Goal: Task Accomplishment & Management: Manage account settings

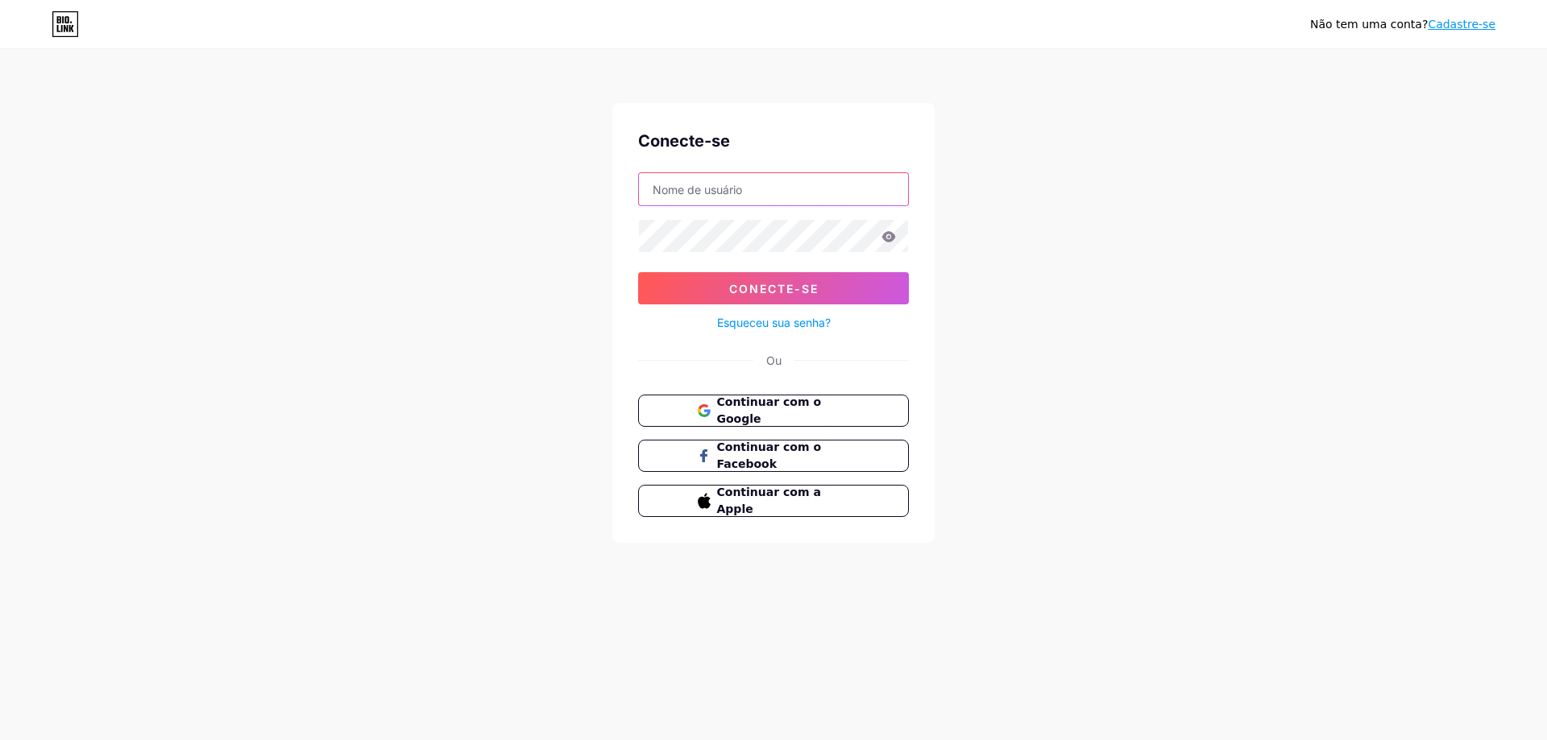
click at [787, 188] on input "text" at bounding box center [773, 189] width 269 height 32
click at [688, 409] on button "Continuar com o Google" at bounding box center [773, 411] width 275 height 33
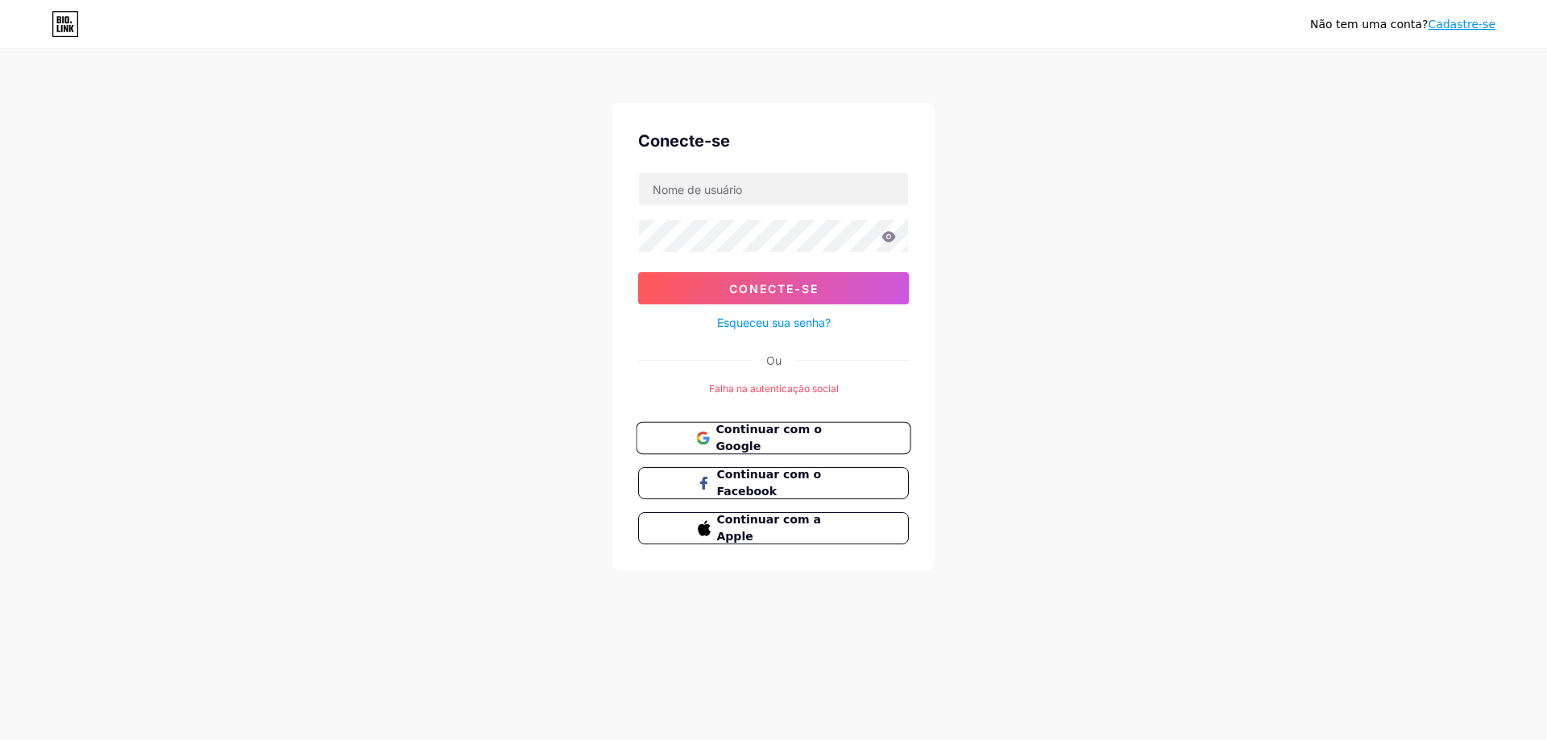
click at [769, 436] on font "Continuar com o Google" at bounding box center [768, 438] width 106 height 31
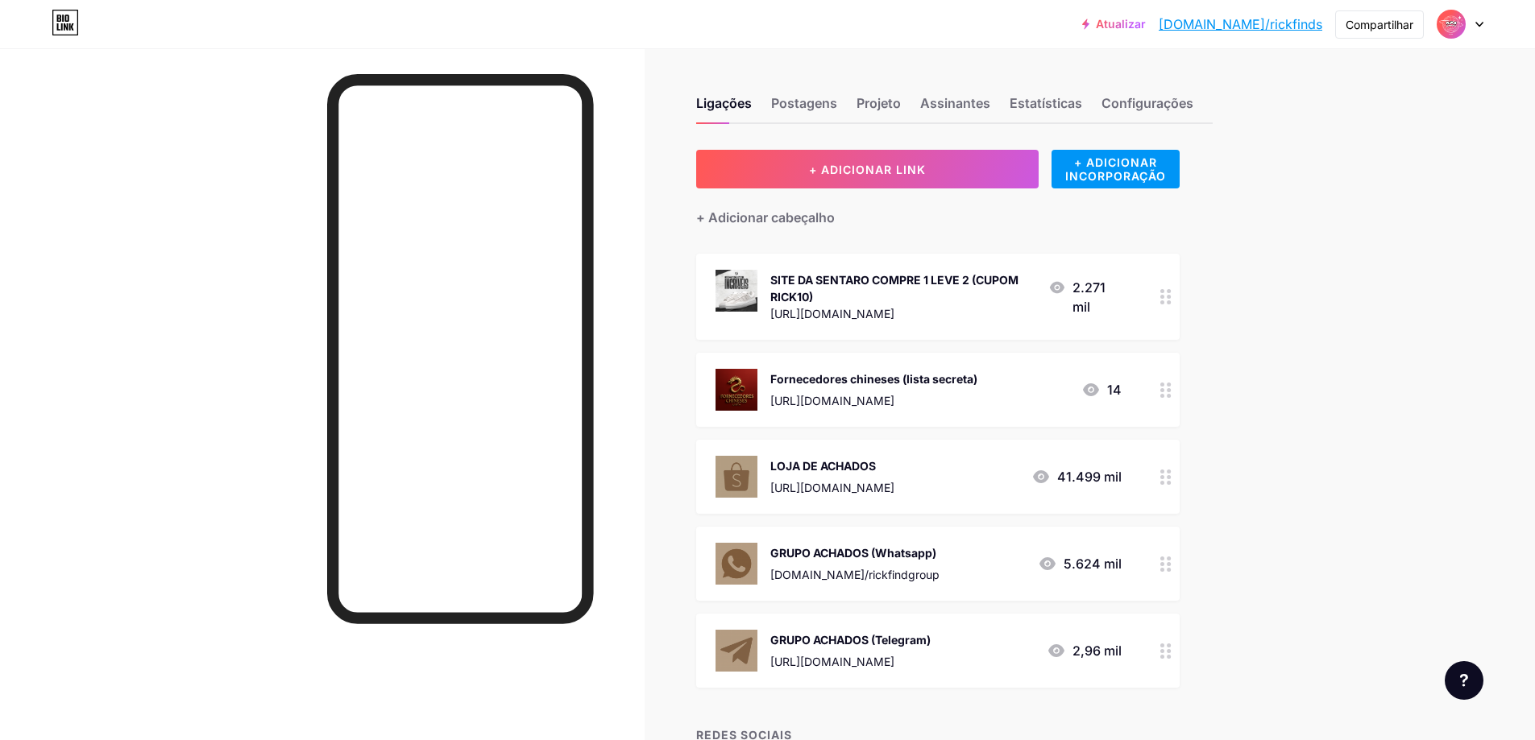
click at [1161, 295] on div at bounding box center [1165, 297] width 27 height 86
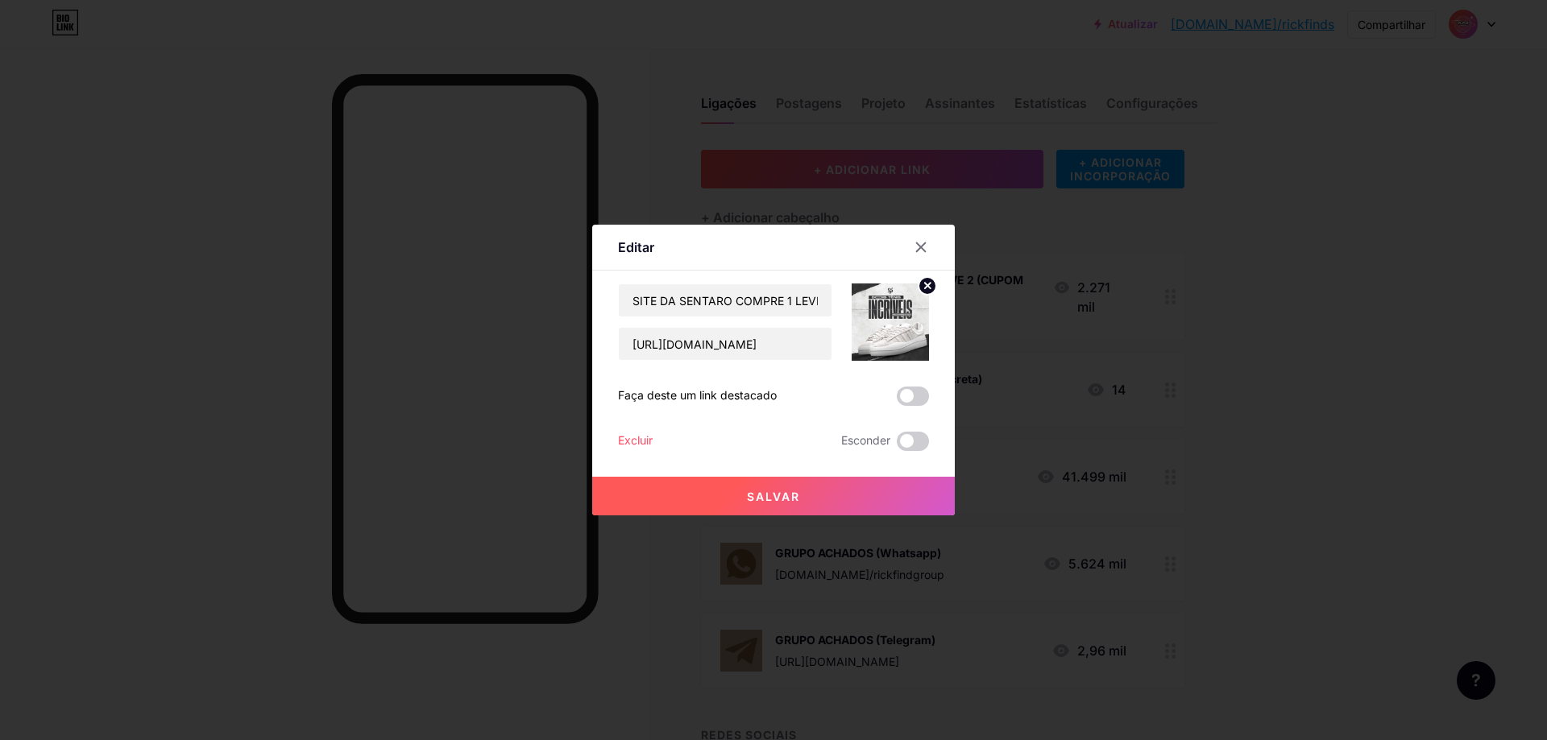
click at [638, 438] on font "Excluir" at bounding box center [635, 440] width 35 height 14
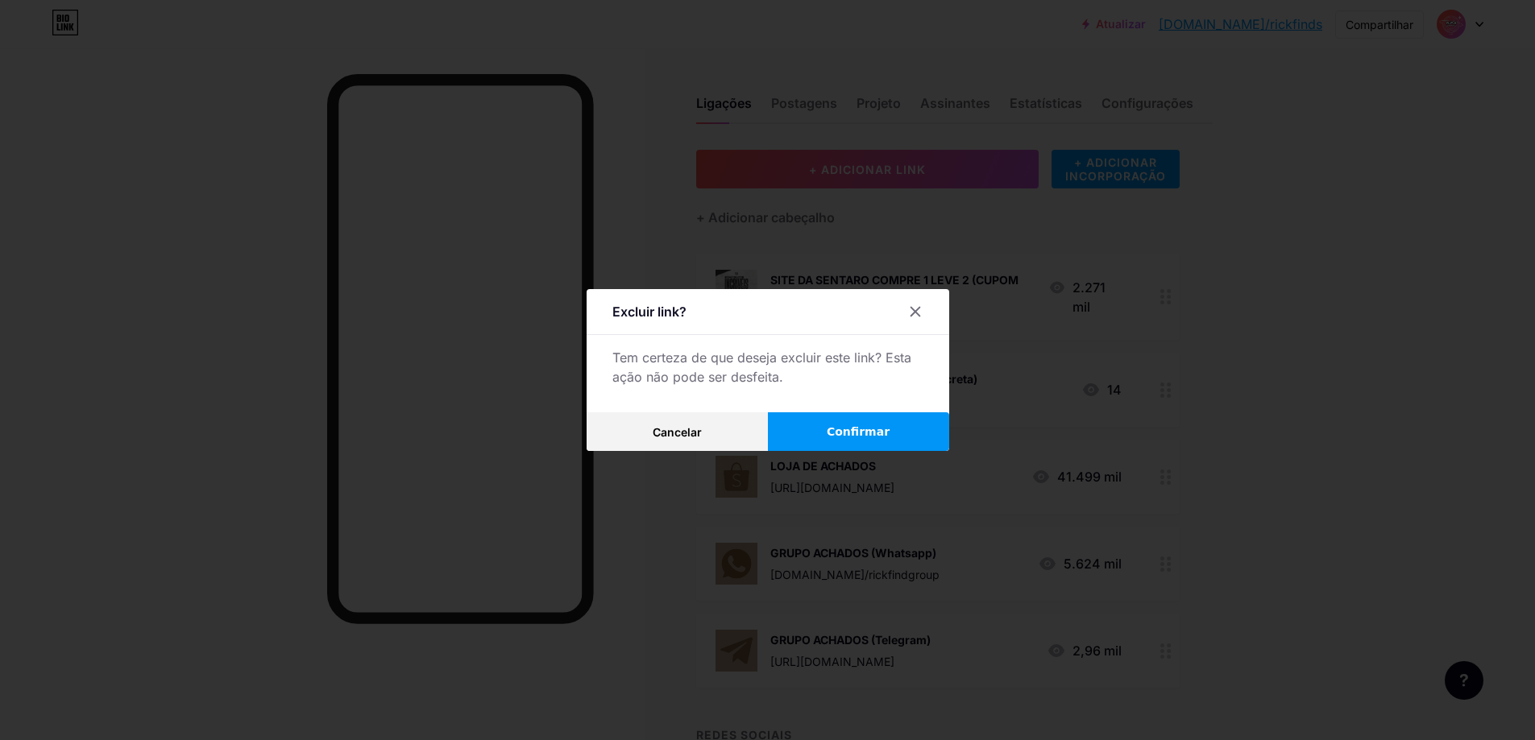
click at [836, 427] on button "Confirmar" at bounding box center [858, 431] width 181 height 39
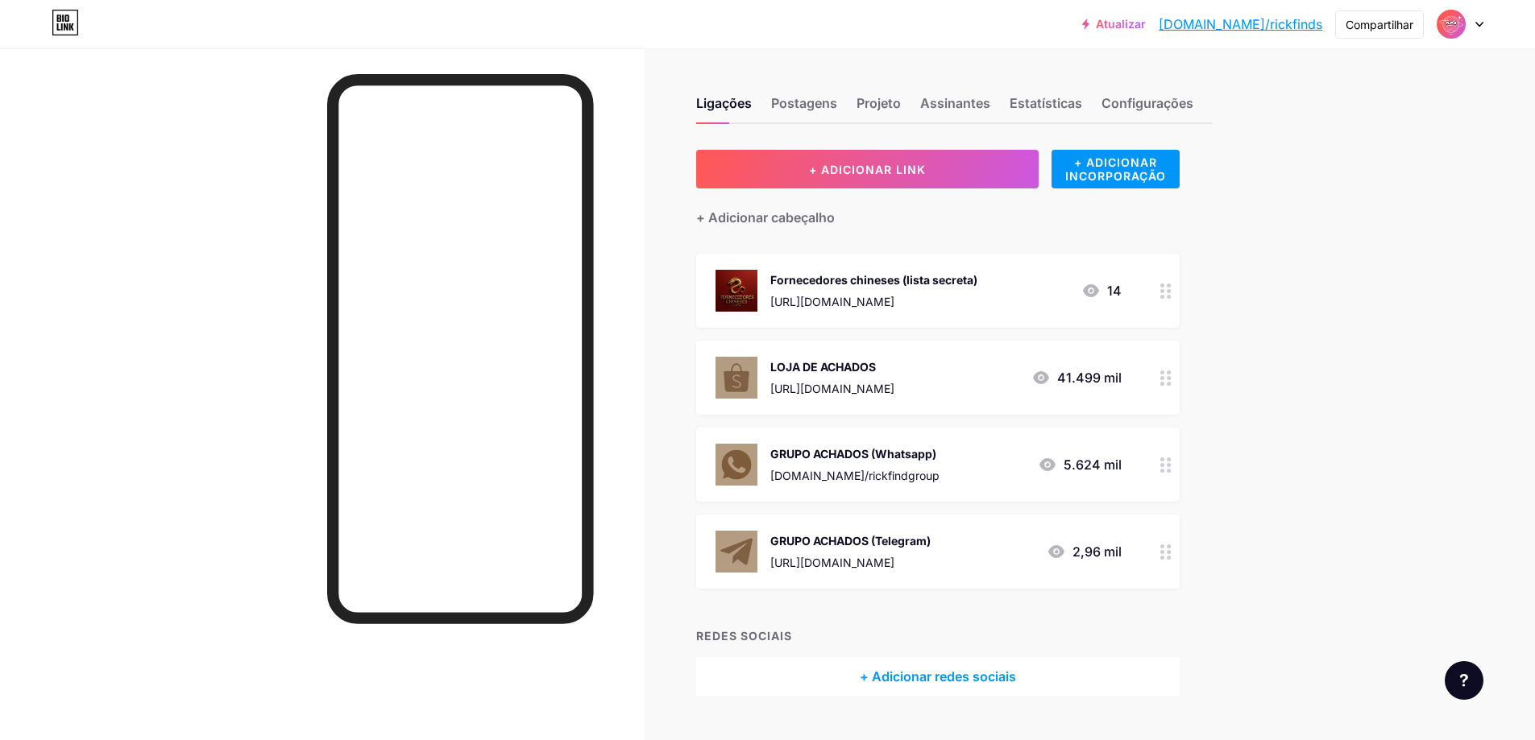
click at [1164, 297] on circle at bounding box center [1162, 297] width 4 height 4
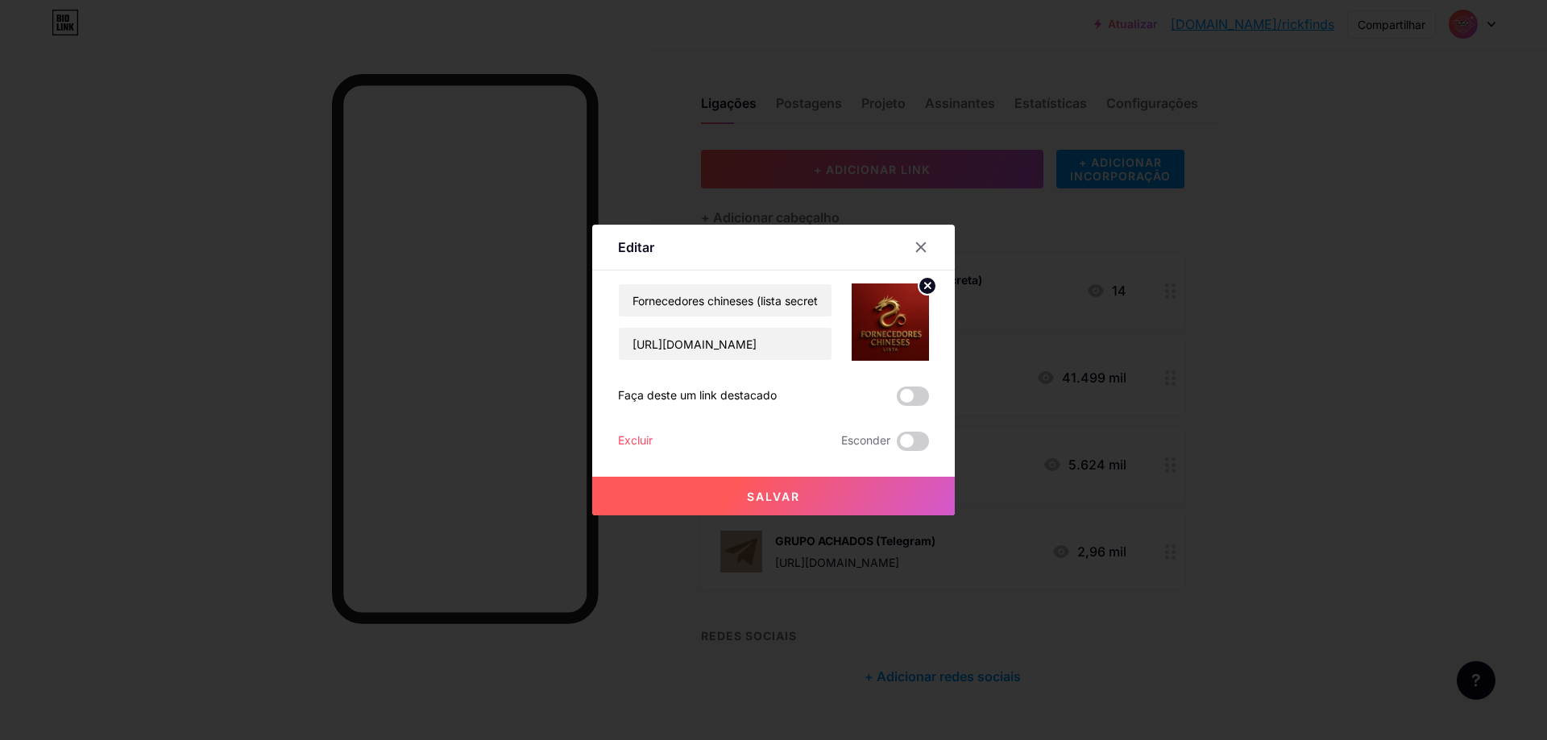
click at [646, 439] on font "Excluir" at bounding box center [635, 440] width 35 height 14
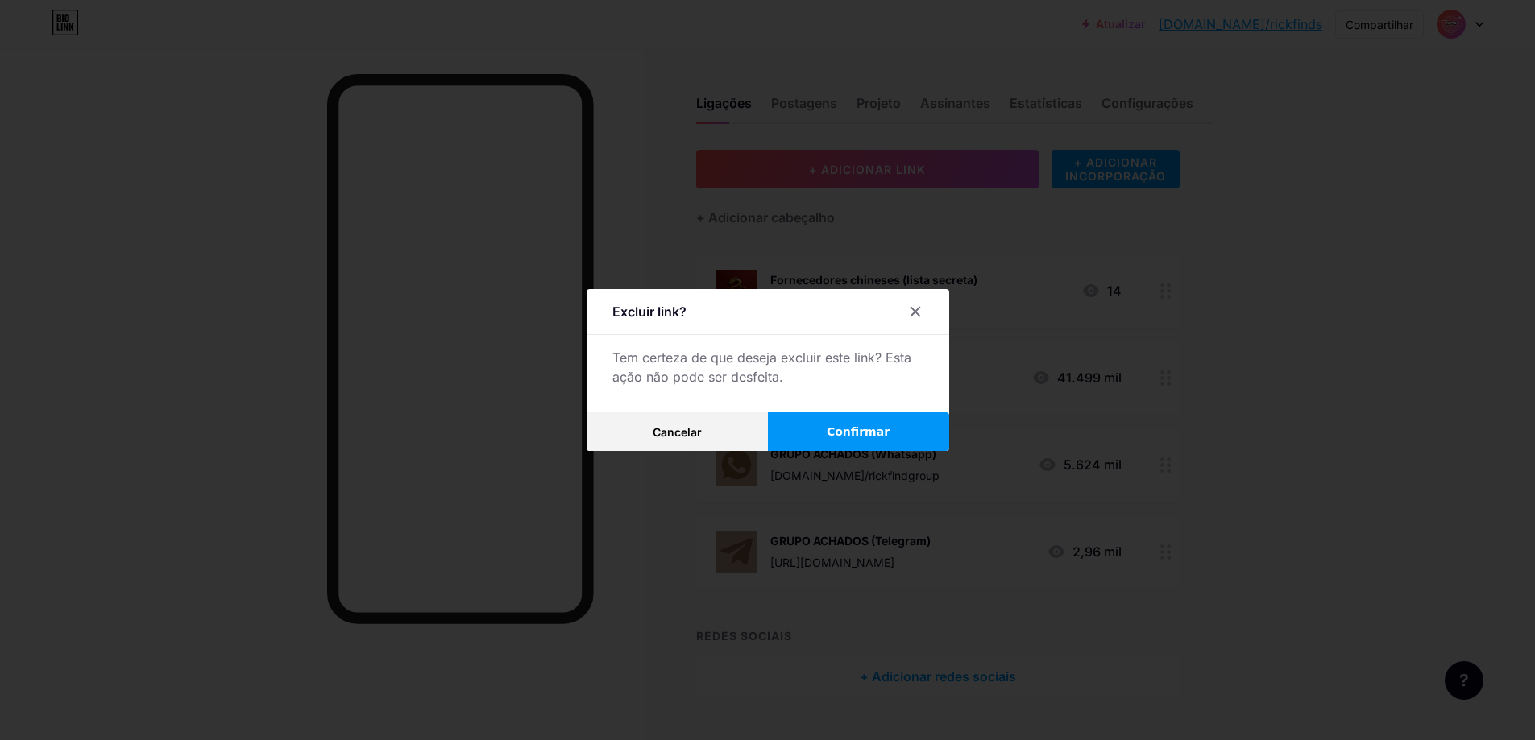
drag, startPoint x: 882, startPoint y: 430, endPoint x: 873, endPoint y: 428, distance: 9.2
click at [881, 429] on font "Confirmar" at bounding box center [858, 431] width 63 height 13
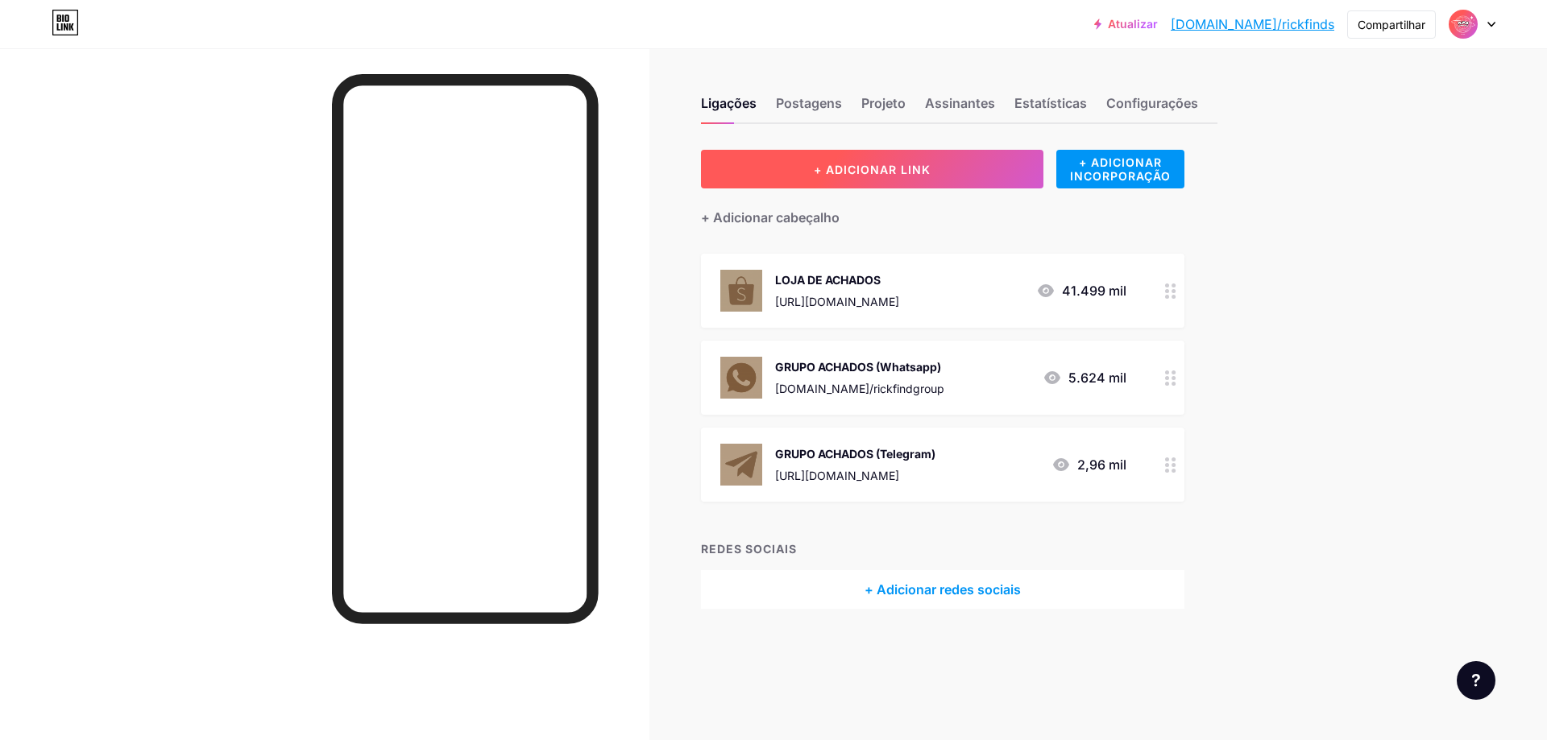
click at [964, 150] on button "+ ADICIONAR LINK" at bounding box center [872, 169] width 342 height 39
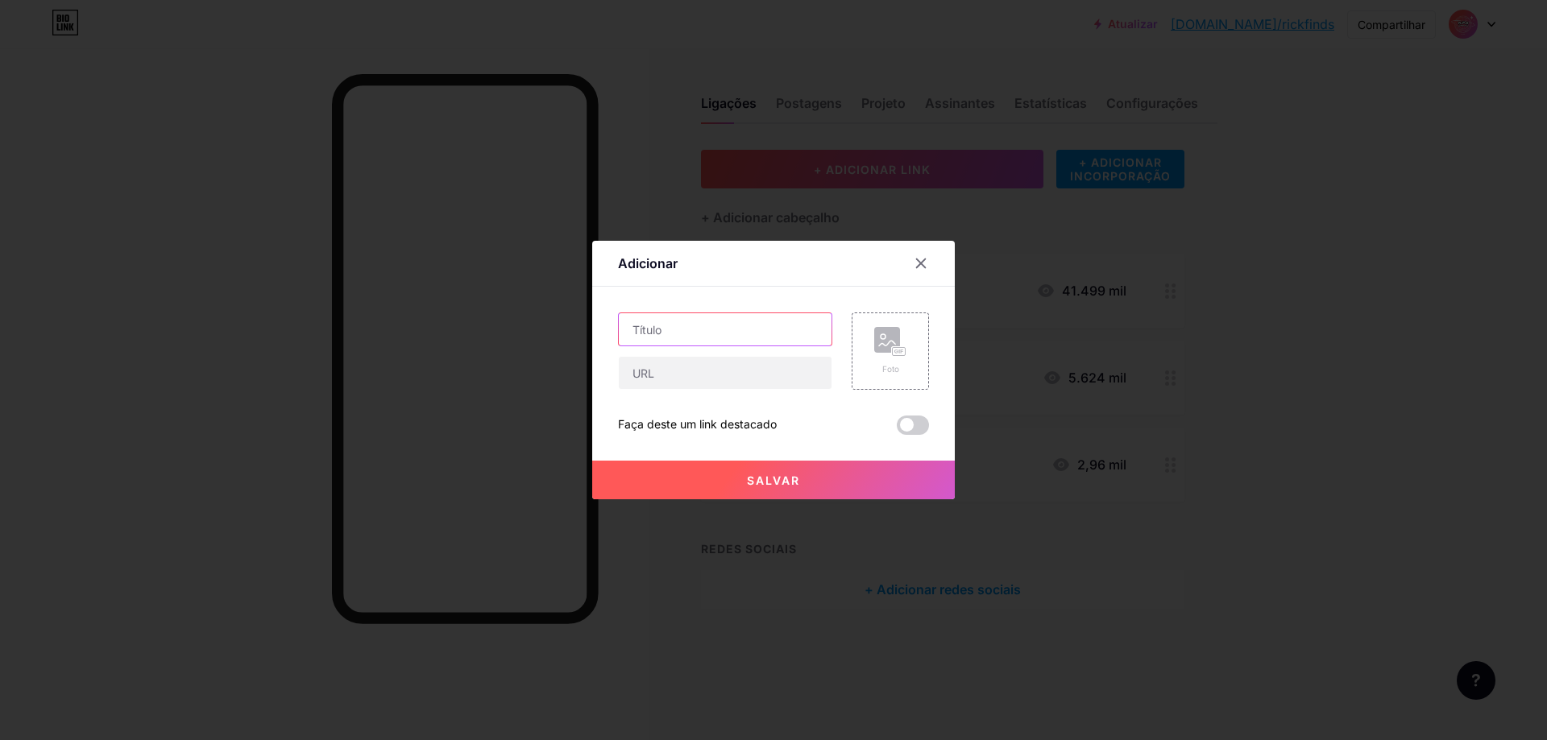
click at [767, 324] on input "text" at bounding box center [725, 329] width 213 height 32
type input "Bolsa mensageiro"
click at [881, 338] on circle at bounding box center [883, 336] width 5 height 5
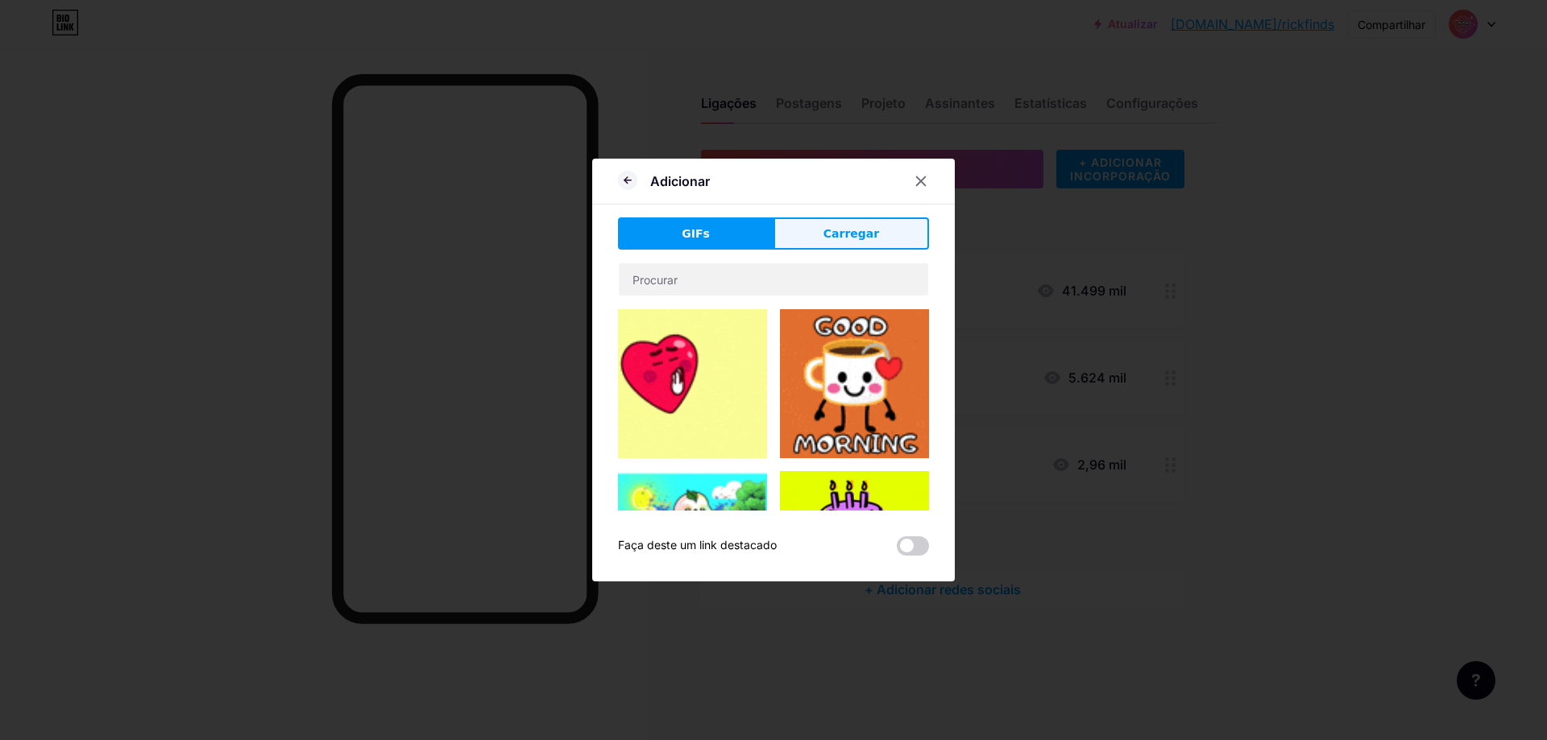
click at [860, 237] on font "Carregar" at bounding box center [851, 233] width 56 height 13
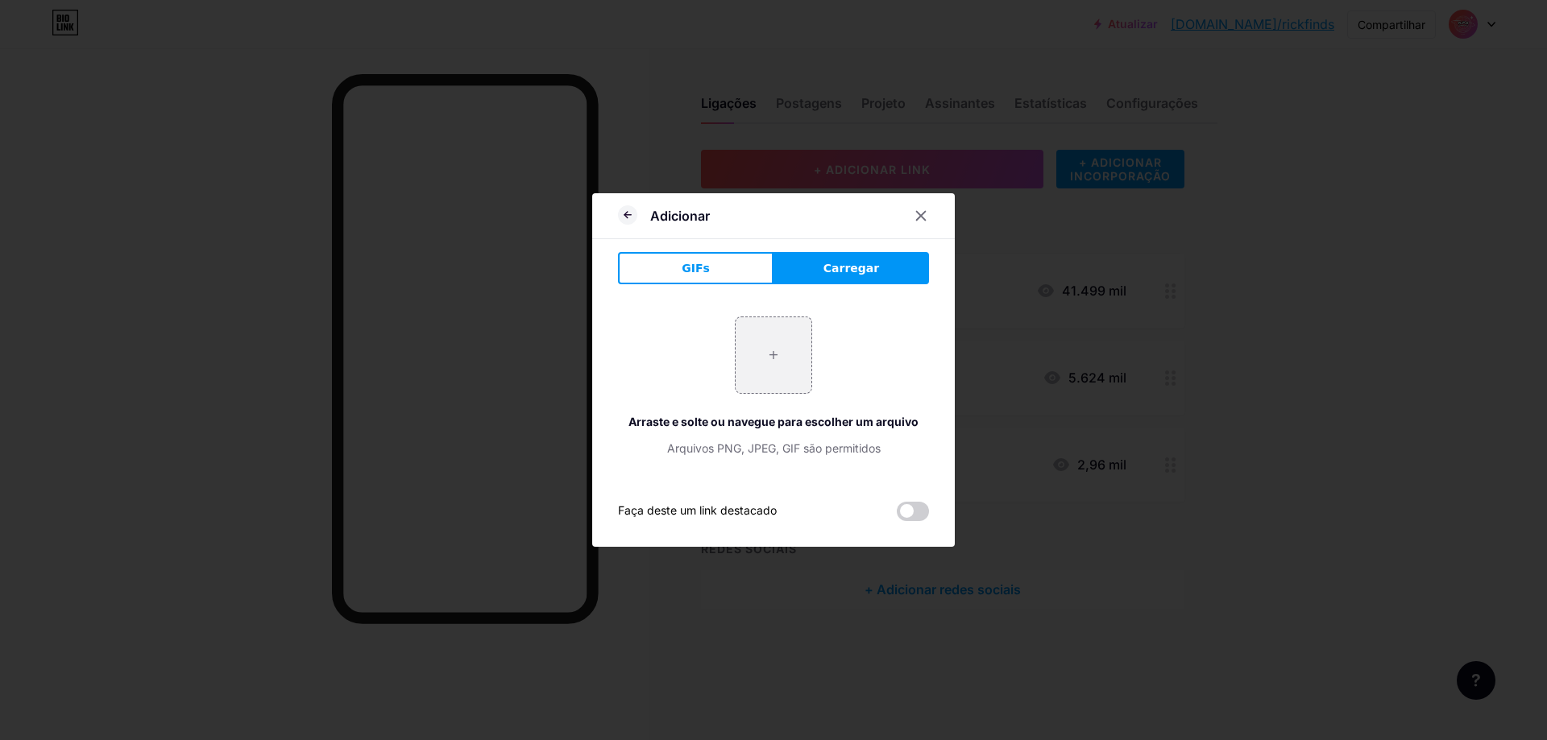
click at [694, 355] on div "+ Arraste e solte ou navegue para escolher um arquivo Arquivos PNG, JPEG, GIF s…" at bounding box center [773, 387] width 311 height 140
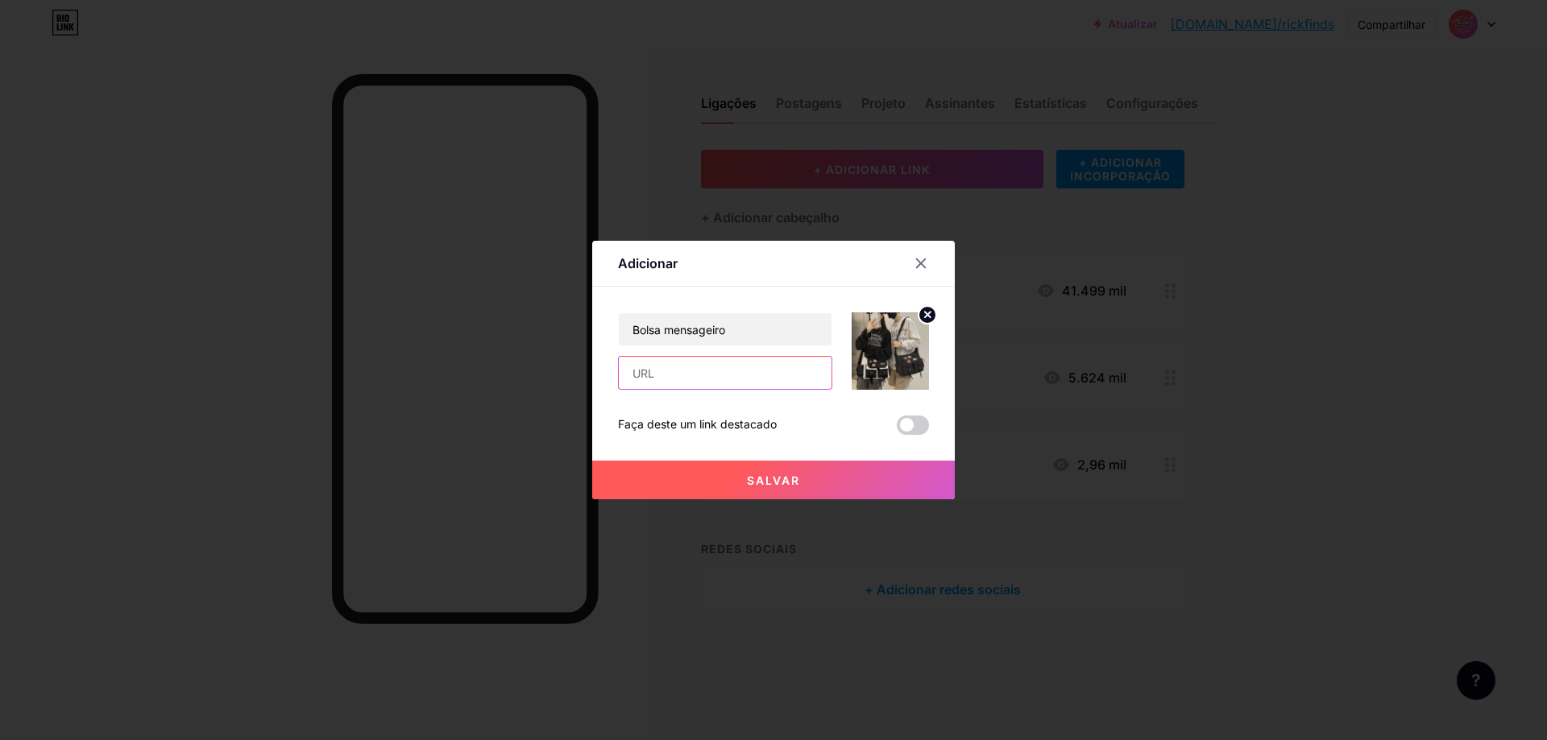
click at [685, 375] on input "text" at bounding box center [725, 373] width 213 height 32
paste input "https://s.shopee.com.br/4AqQlxIBLI"
type input "https://s.shopee.com.br/4AqQlxIBLI"
click at [767, 489] on button "Salvar" at bounding box center [773, 480] width 363 height 39
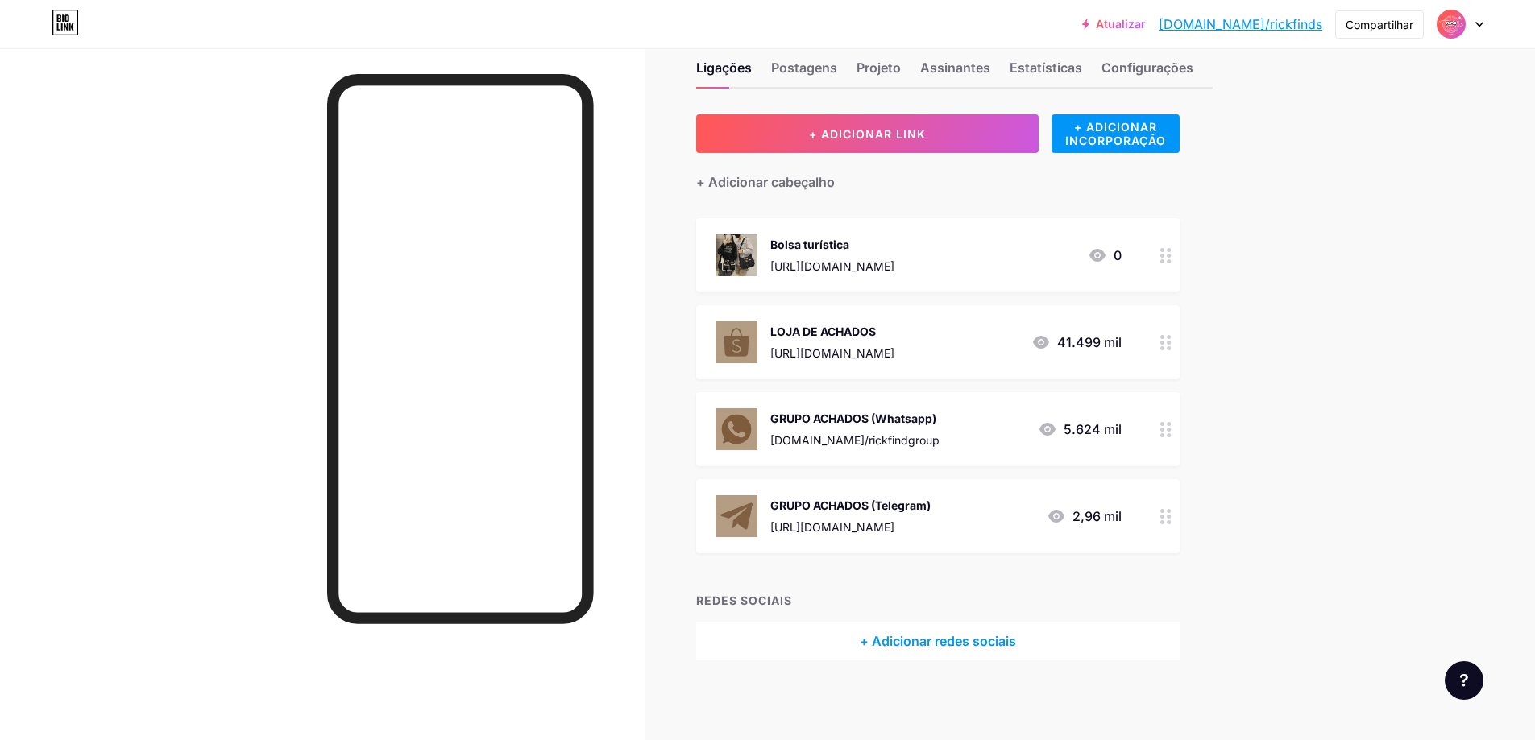
scroll to position [0, 0]
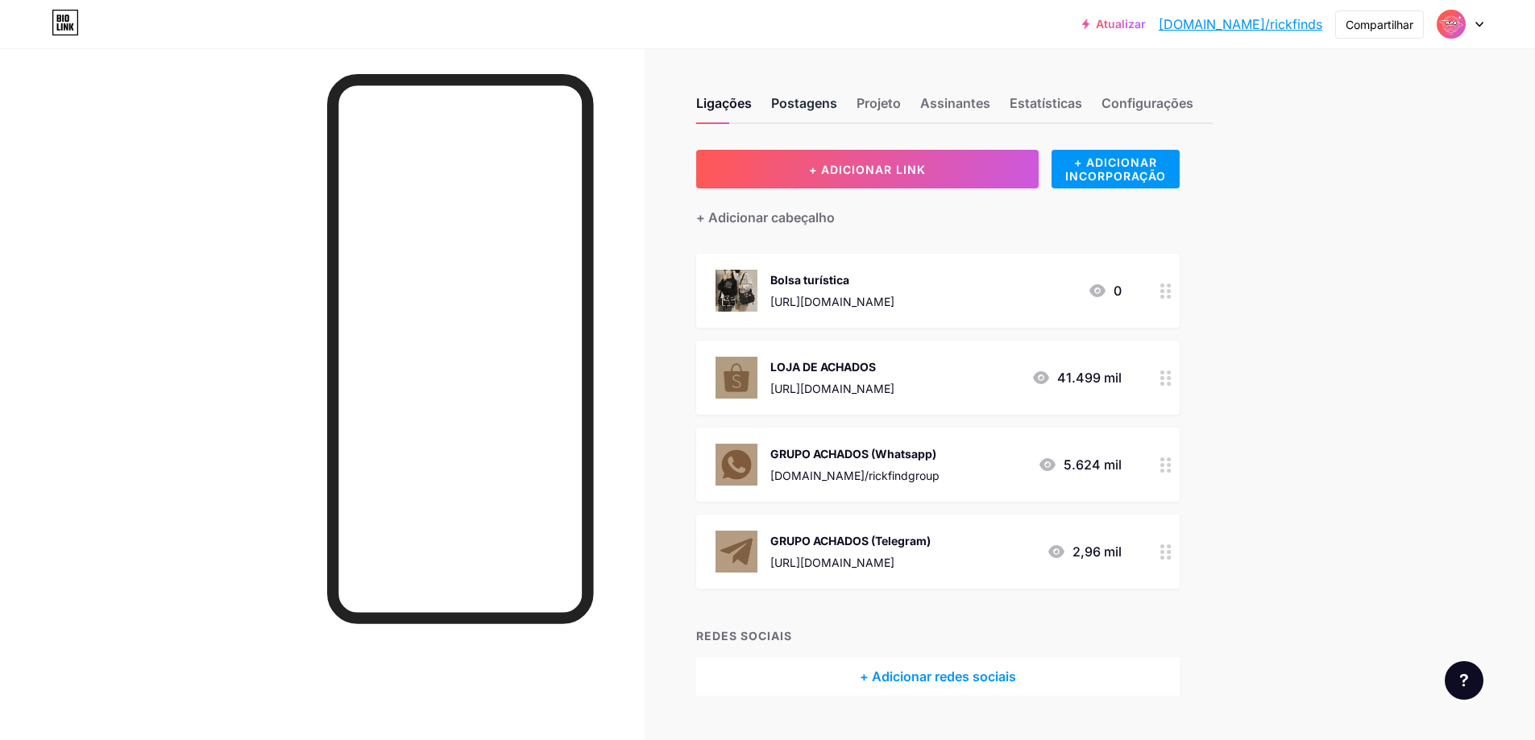
click at [814, 102] on font "Postagens" at bounding box center [804, 103] width 66 height 16
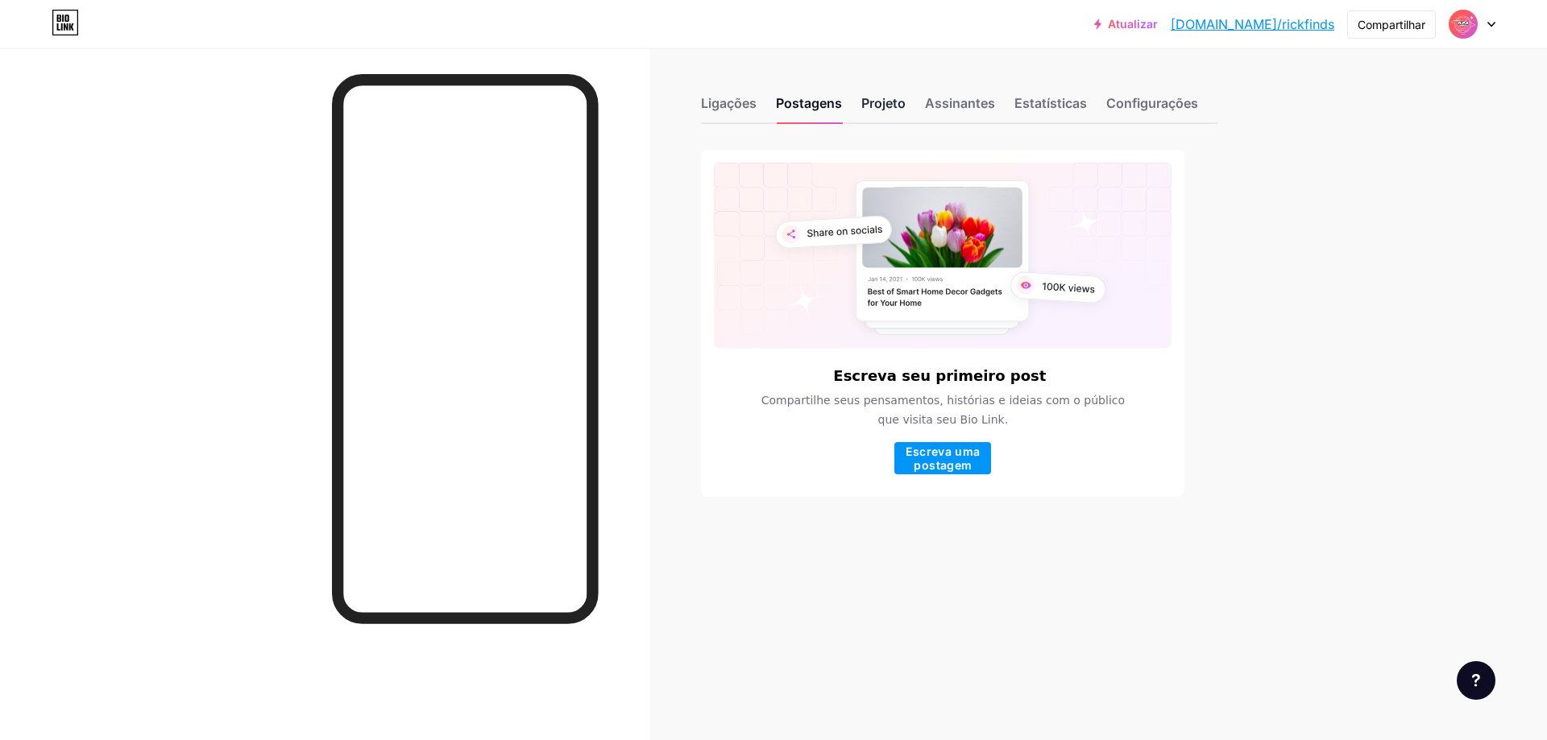
click at [877, 102] on font "Projeto" at bounding box center [883, 103] width 44 height 16
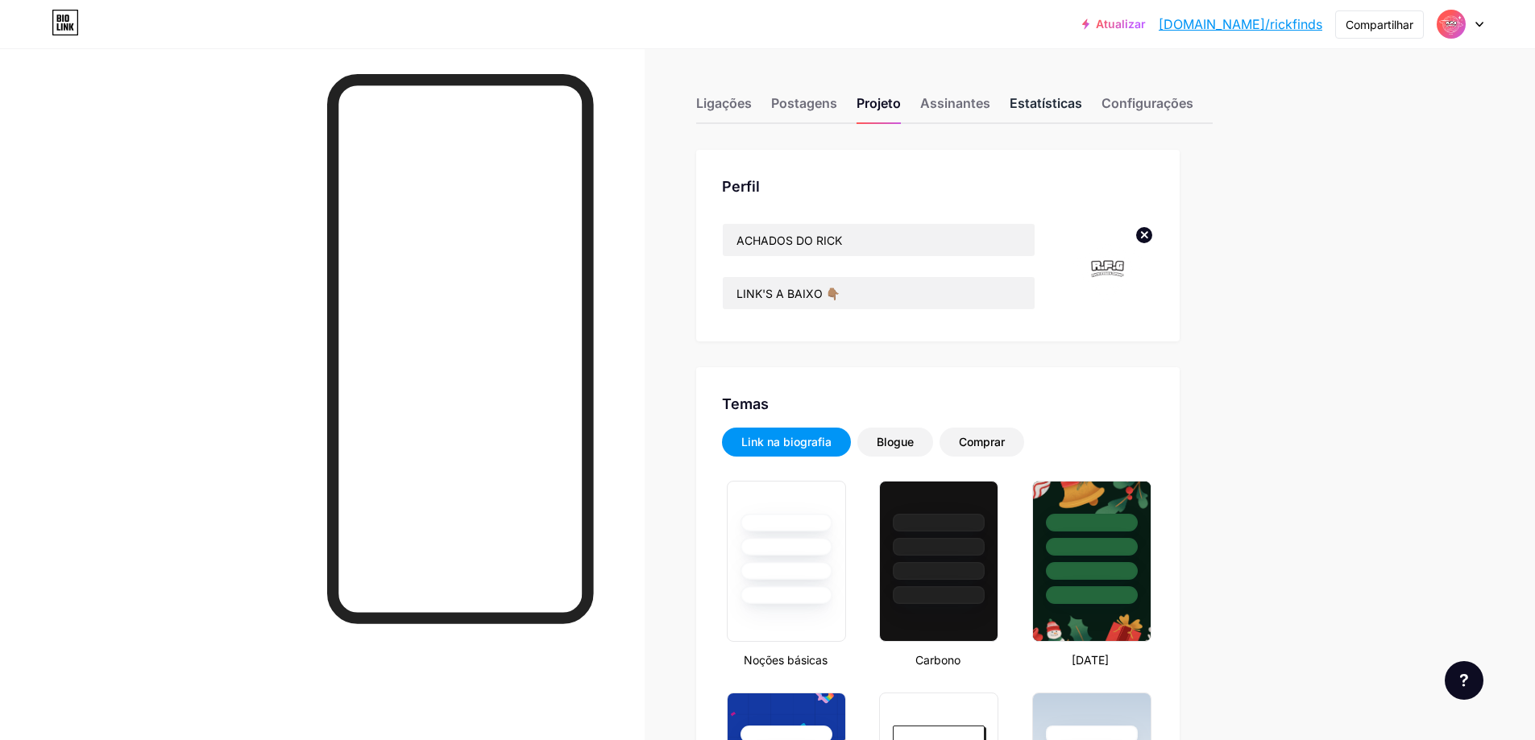
click at [1044, 112] on div "Estatísticas" at bounding box center [1045, 107] width 73 height 29
type input "#000000"
type input "#ffffff"
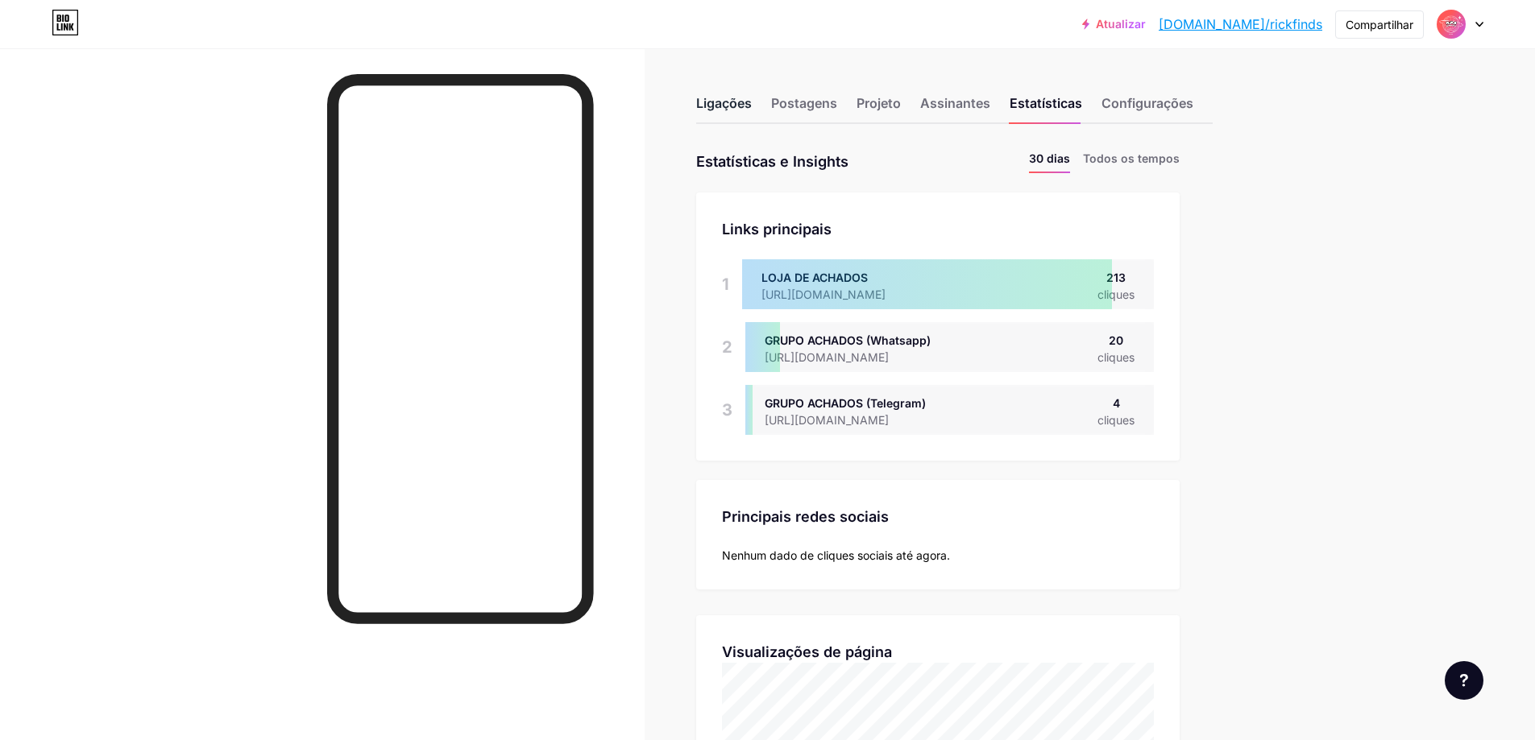
click at [727, 112] on div "Ligações" at bounding box center [724, 107] width 56 height 29
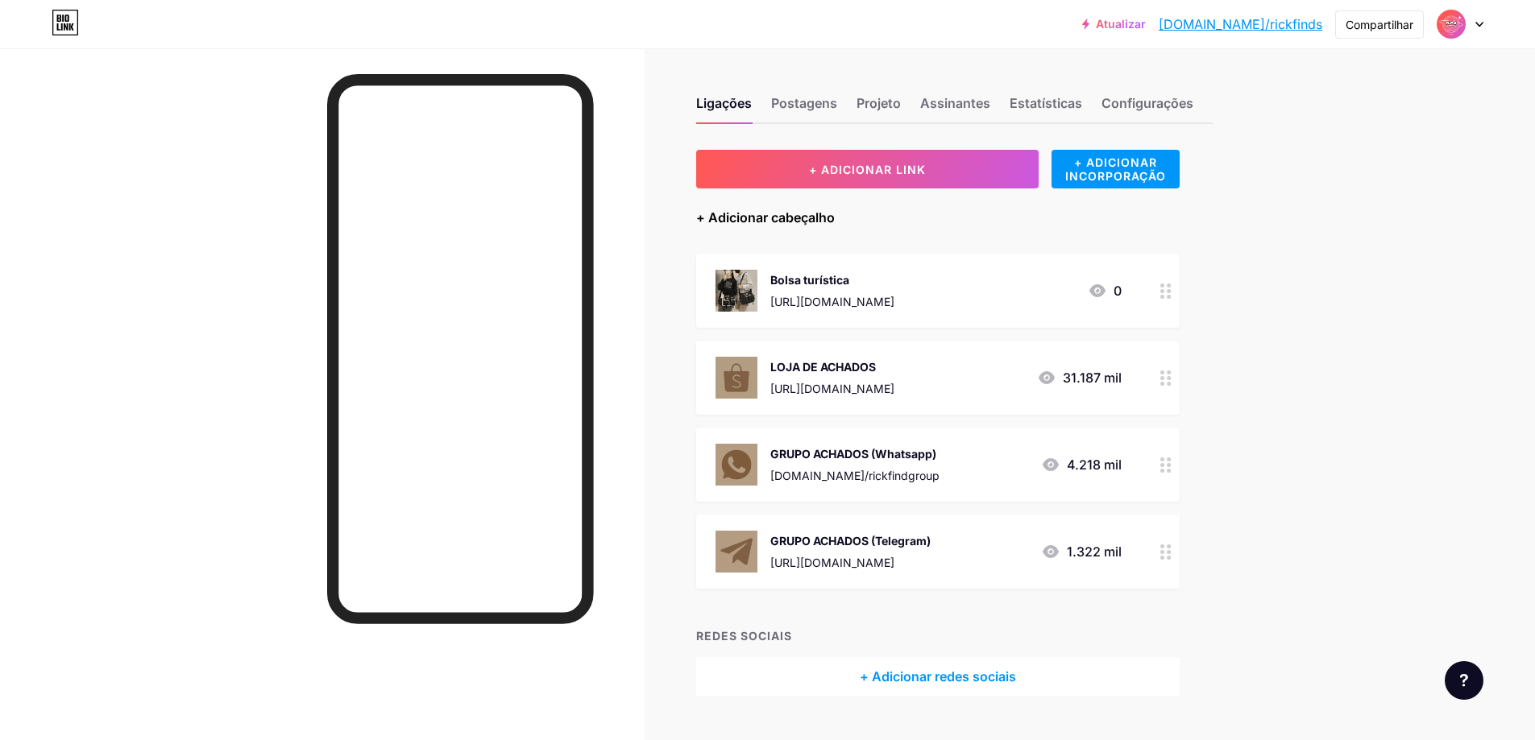
click at [808, 222] on font "+ Adicionar cabeçalho" at bounding box center [765, 217] width 139 height 16
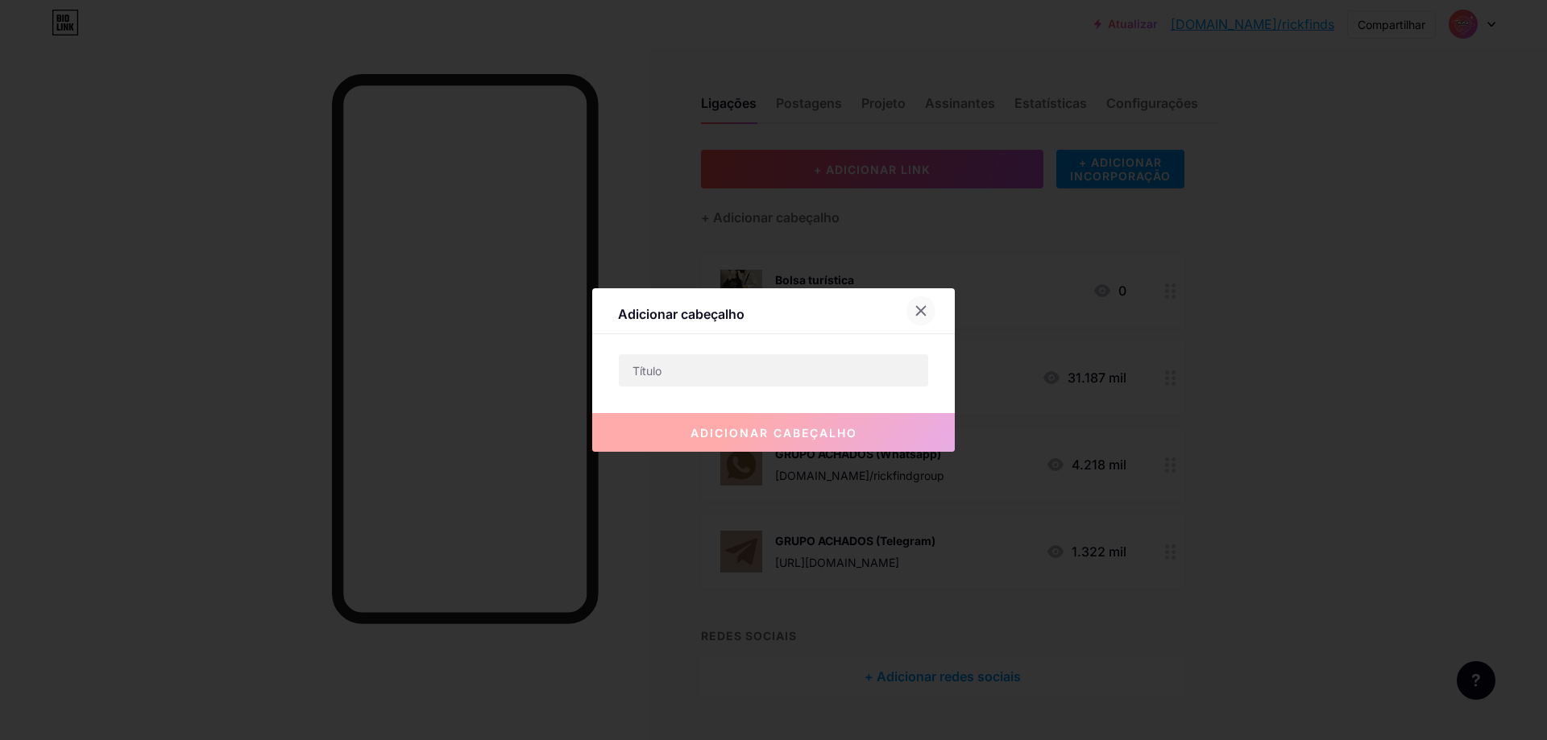
click at [923, 313] on icon at bounding box center [921, 311] width 9 height 9
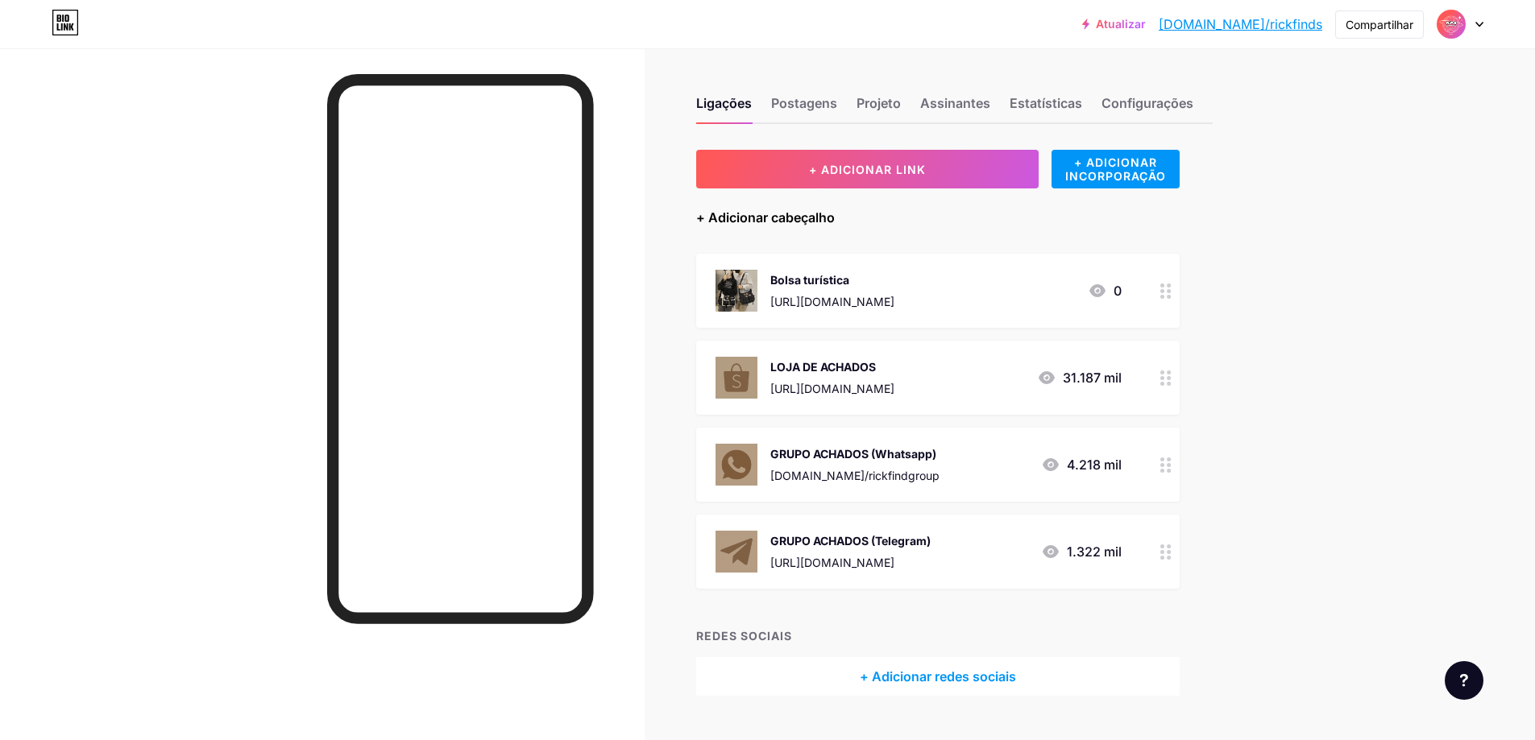
click at [734, 215] on font "+ Adicionar cabeçalho" at bounding box center [765, 217] width 139 height 16
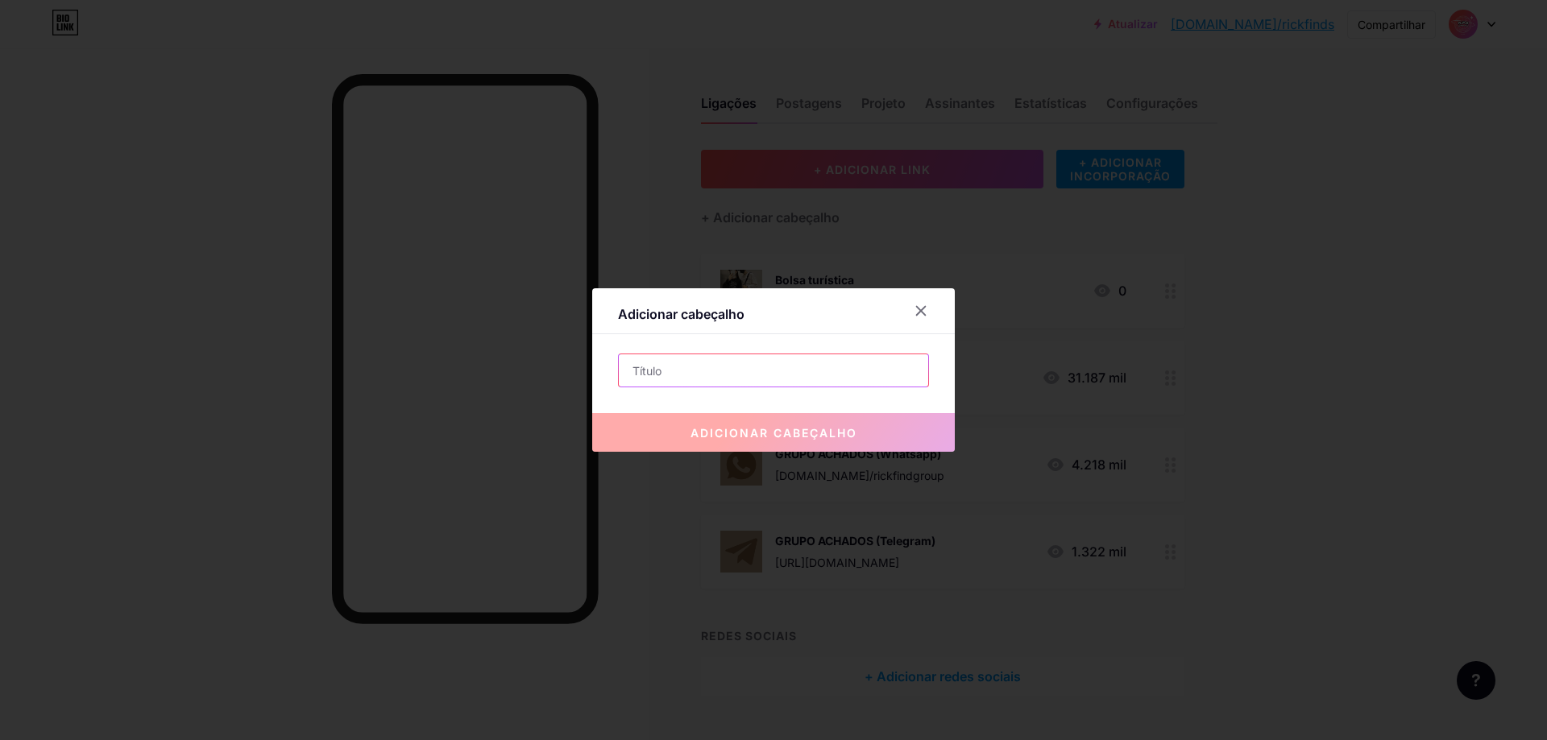
click at [773, 376] on input "text" at bounding box center [773, 370] width 309 height 32
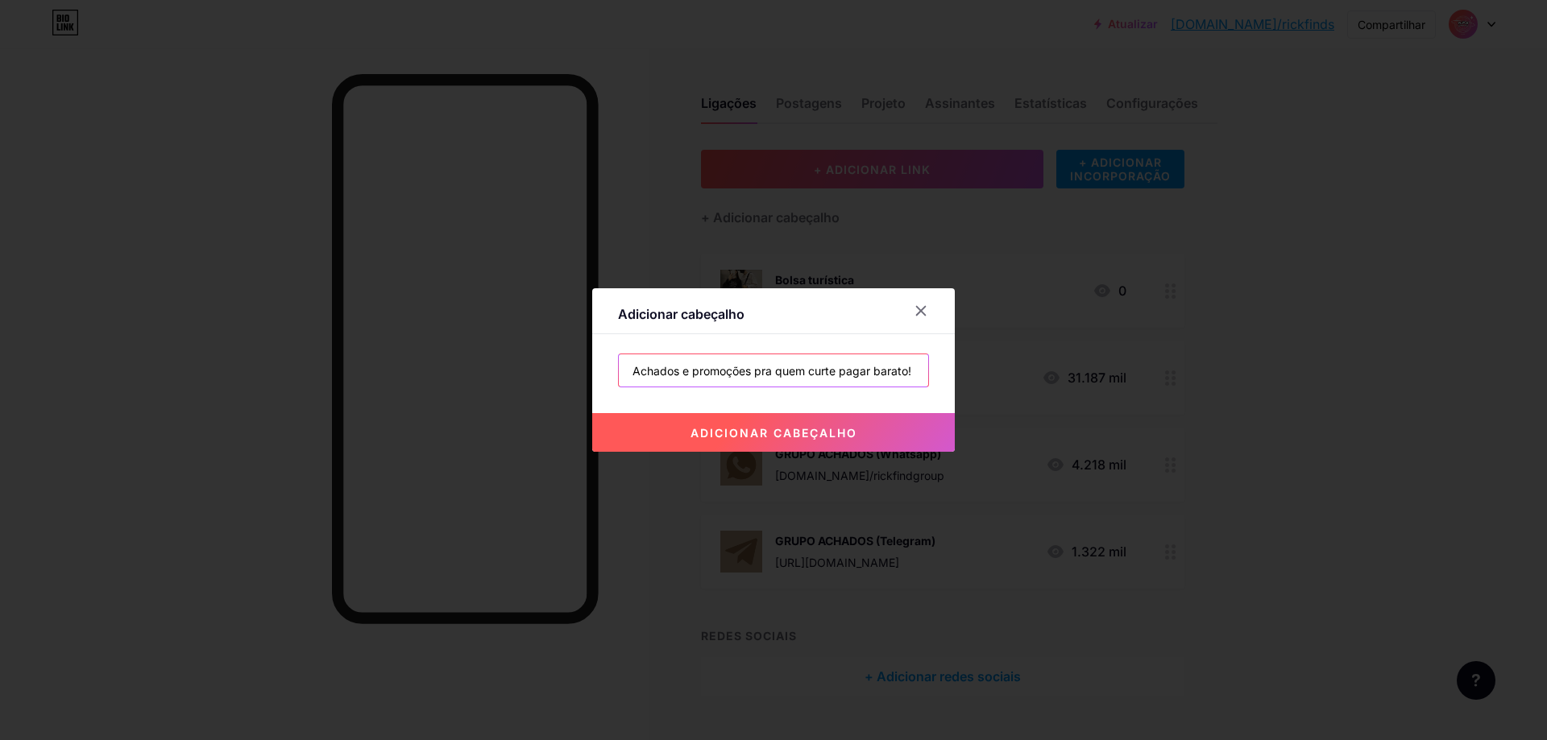
type input "Achados e promoções pra quem curte pagar barato!"
click at [886, 426] on button "adicionar cabeçalho" at bounding box center [773, 432] width 363 height 39
